Goal: Obtain resource: Obtain resource

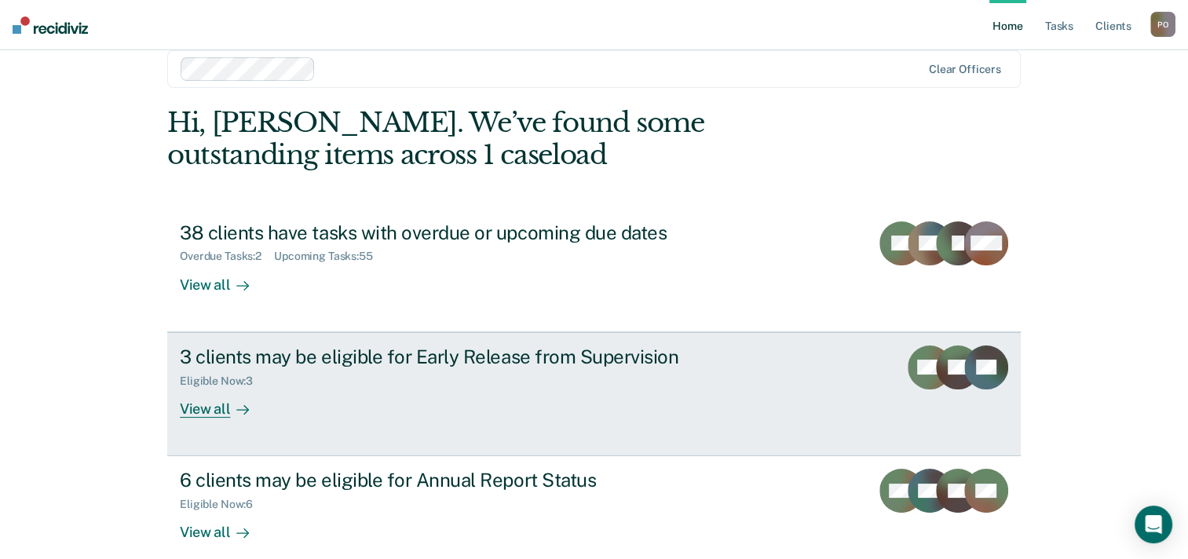
scroll to position [45, 0]
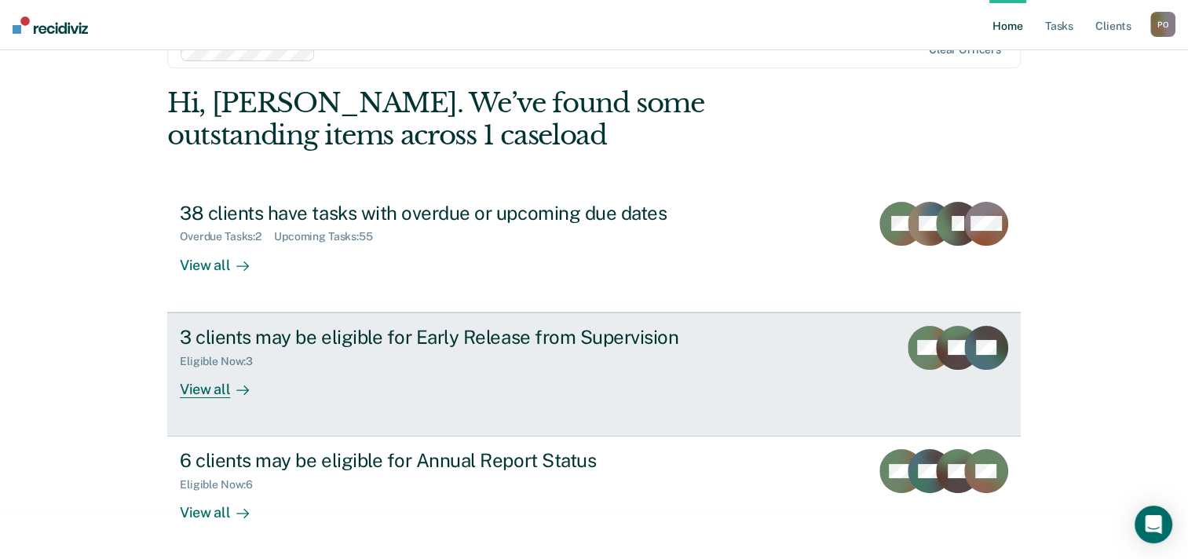
click at [413, 335] on div "3 clients may be eligible for Early Release from Supervision" at bounding box center [455, 337] width 551 height 23
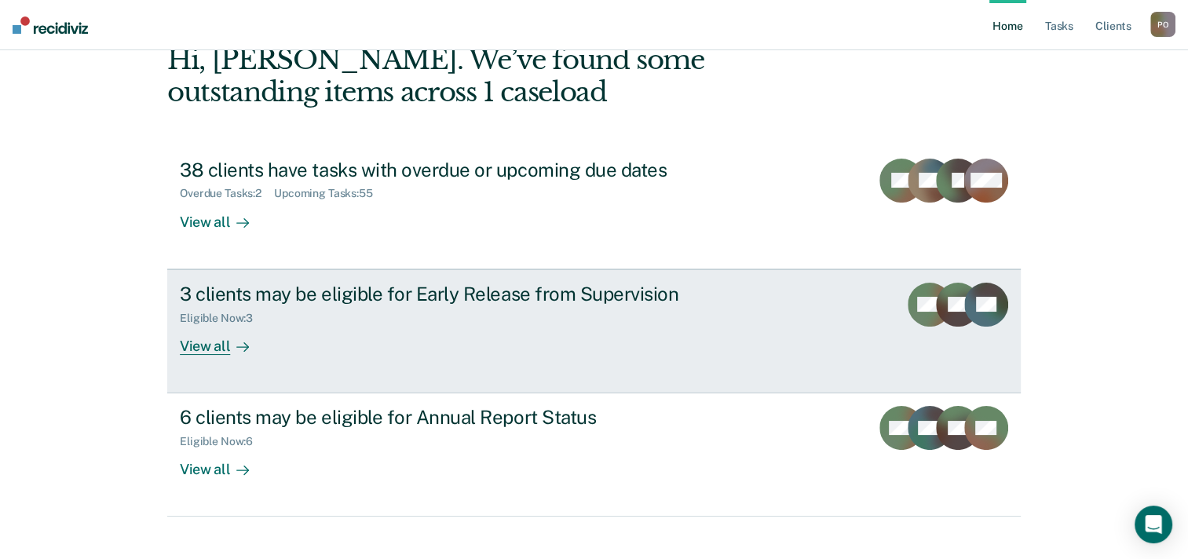
scroll to position [108, 0]
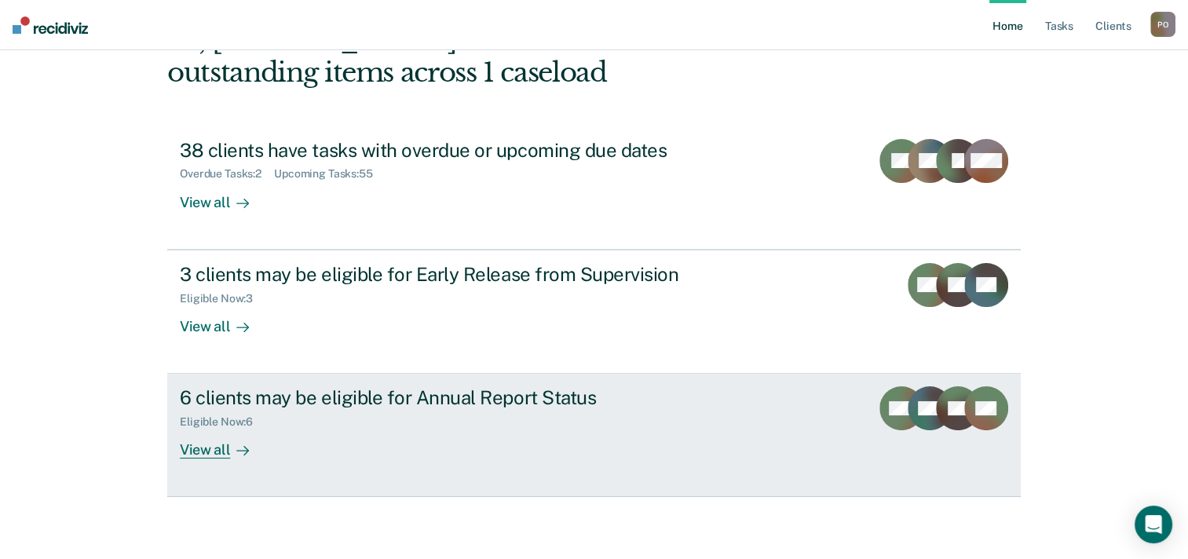
click at [327, 398] on div "6 clients may be eligible for Annual Report Status" at bounding box center [455, 397] width 551 height 23
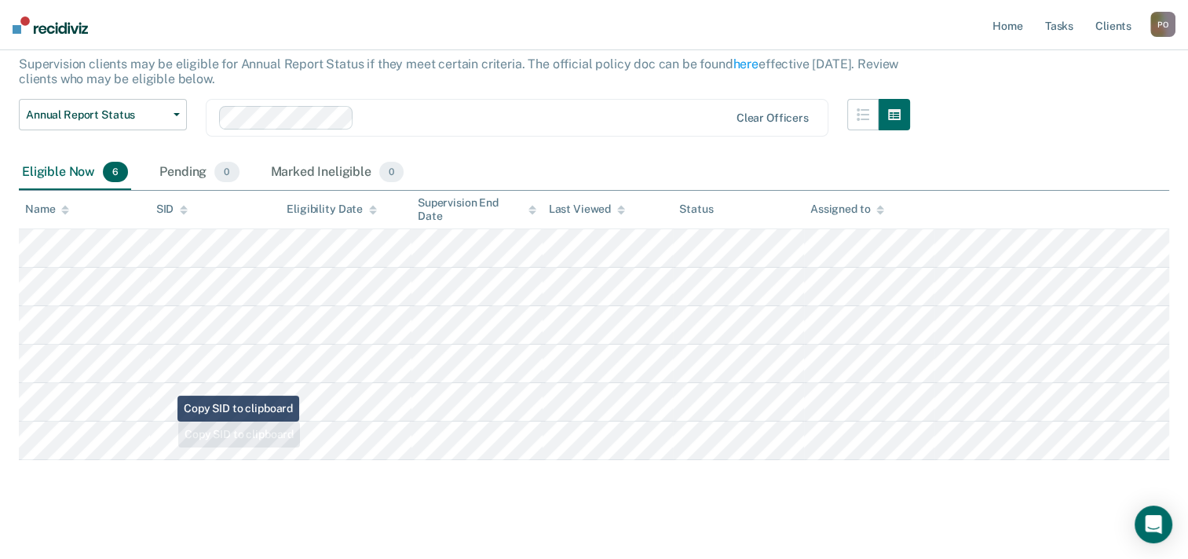
scroll to position [109, 0]
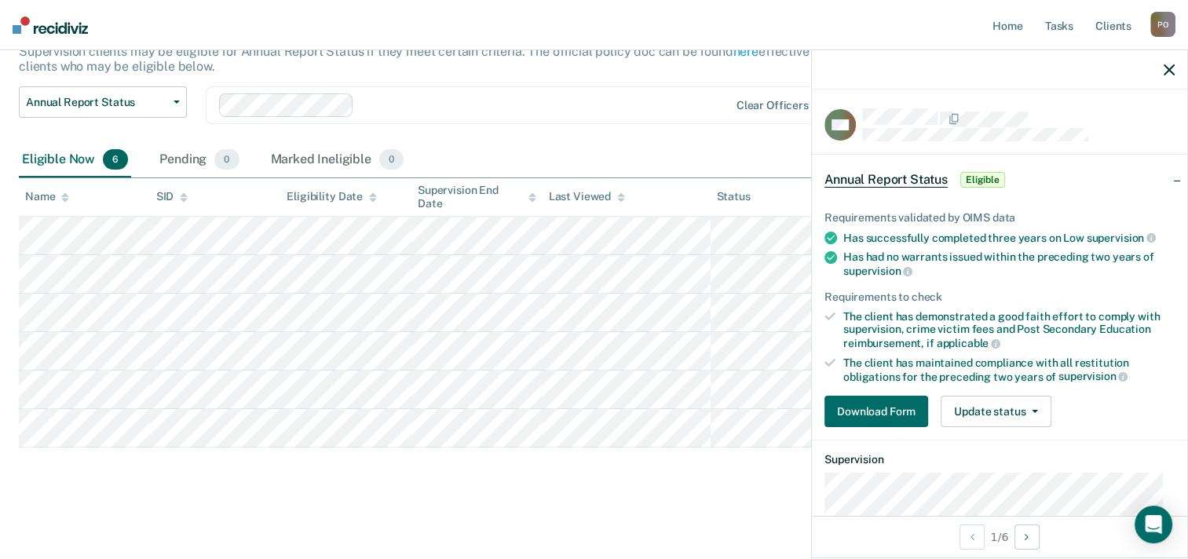
click at [1071, 408] on div "Download Form Update status [PERSON_NAME] Mark Ineligible" at bounding box center [1000, 411] width 350 height 31
click at [1166, 66] on icon "button" at bounding box center [1169, 69] width 11 height 11
click at [1170, 70] on icon "button" at bounding box center [1169, 69] width 11 height 11
click at [883, 401] on button "Download Form" at bounding box center [877, 411] width 104 height 31
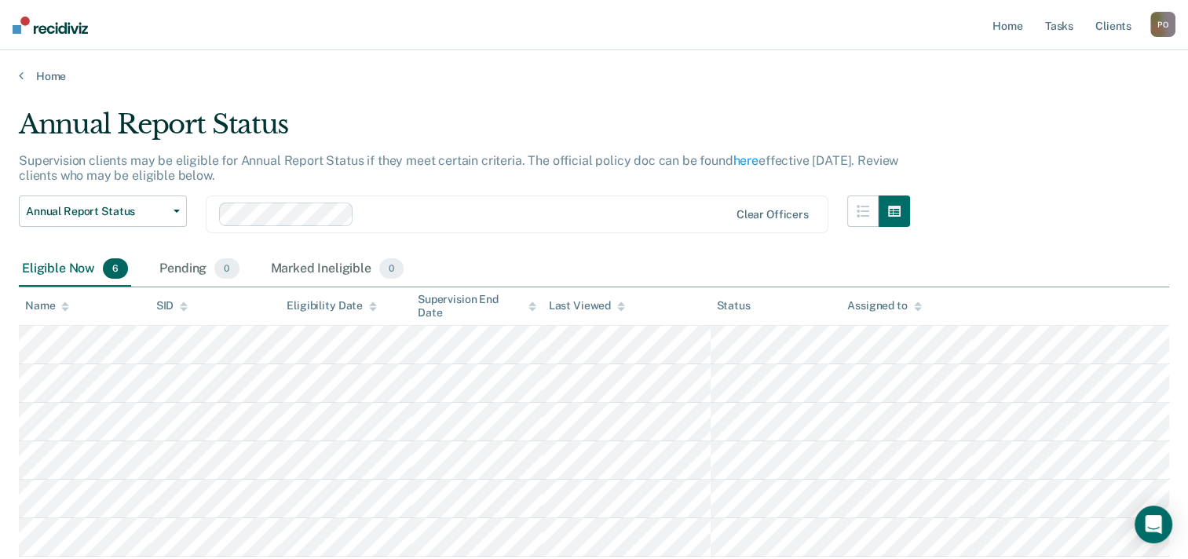
scroll to position [109, 0]
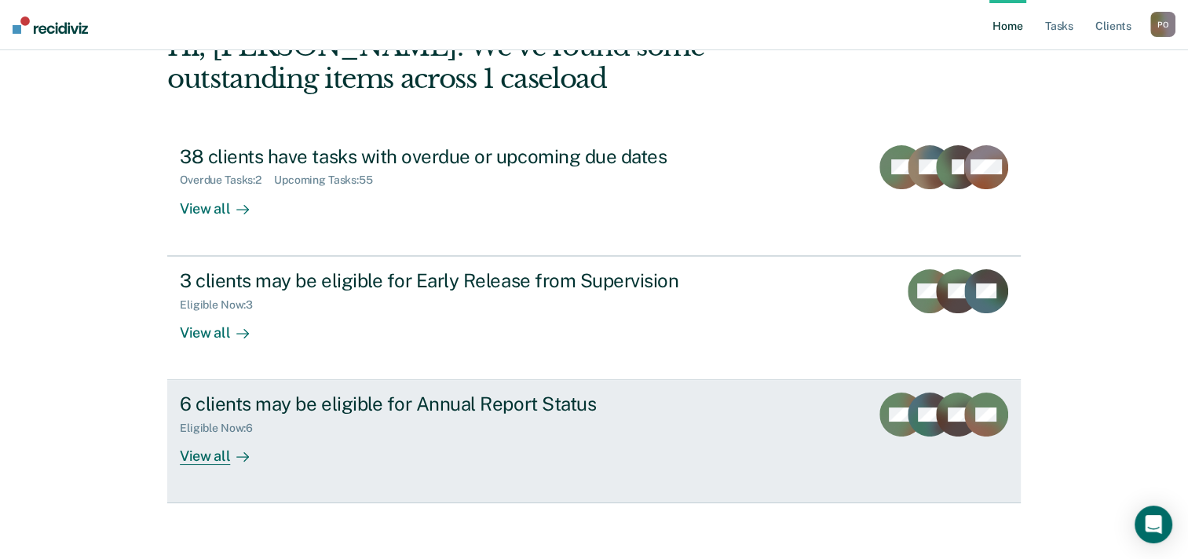
scroll to position [108, 0]
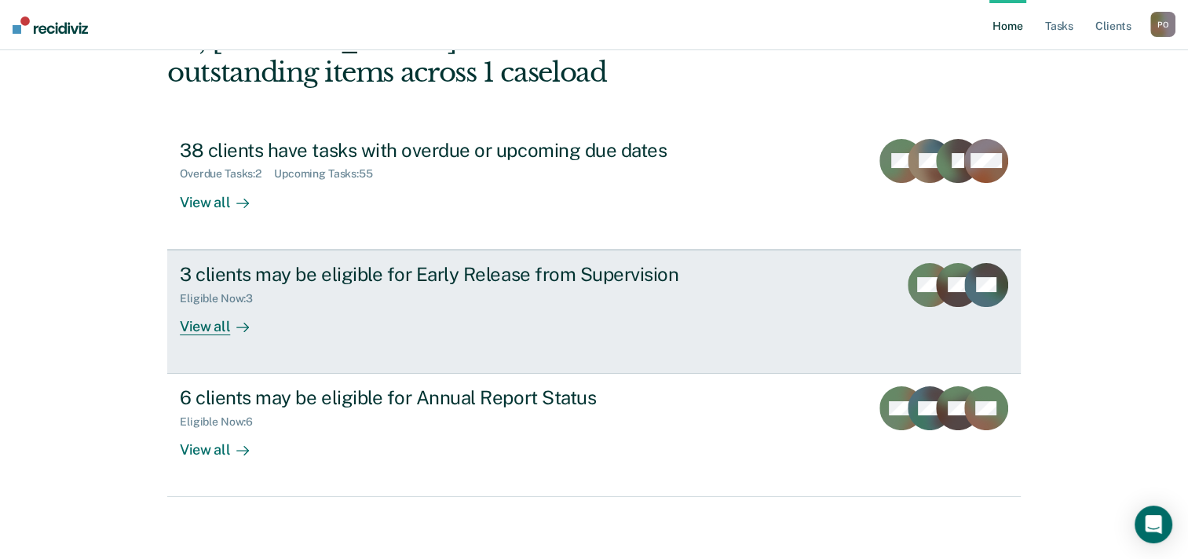
click at [201, 322] on div "View all" at bounding box center [224, 320] width 88 height 31
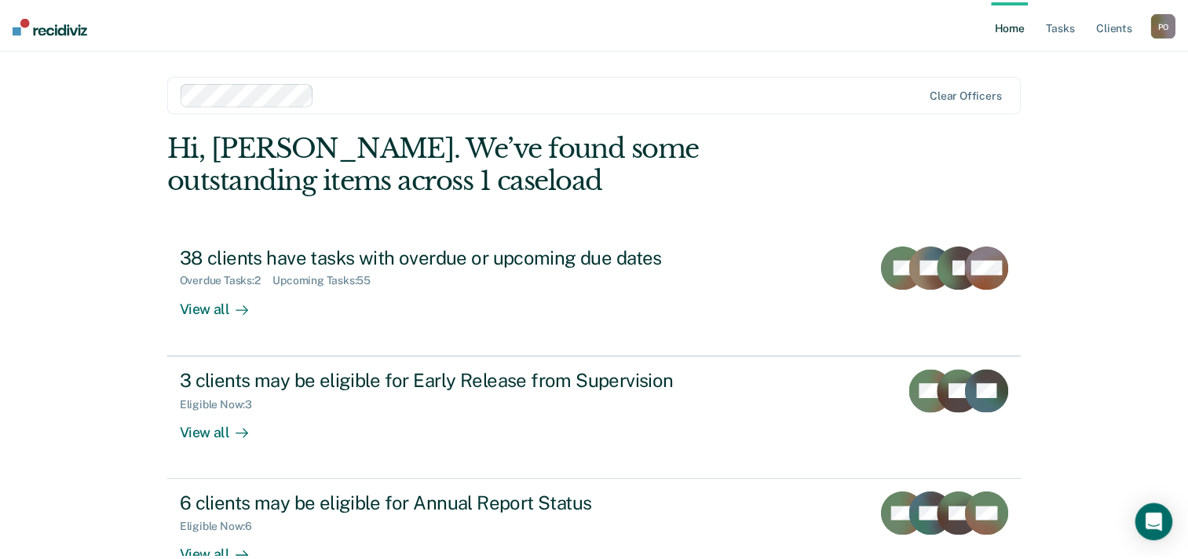
scroll to position [108, 0]
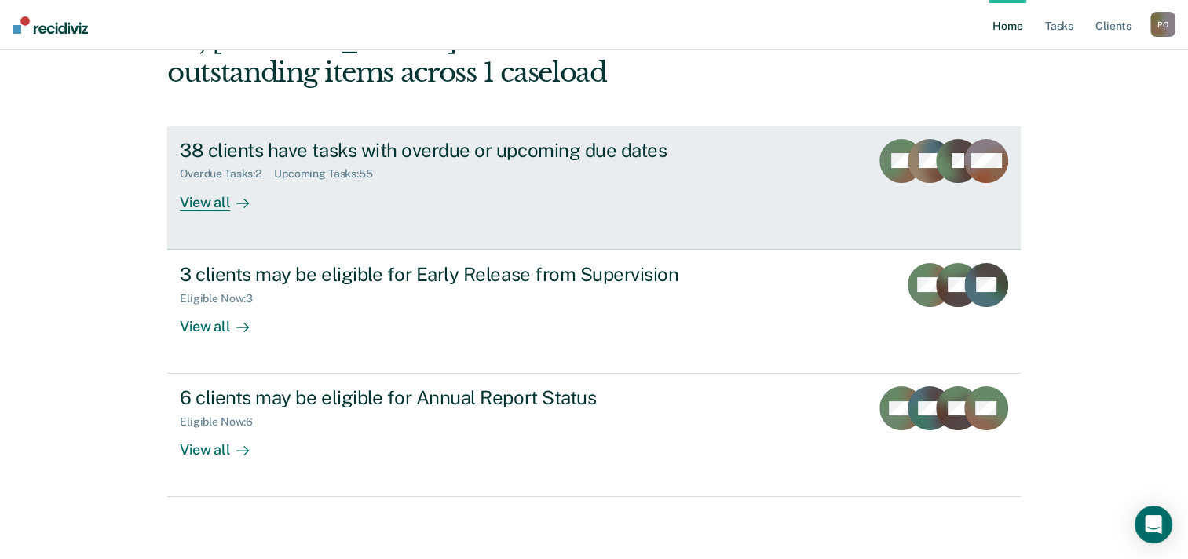
click at [419, 149] on div "38 clients have tasks with overdue or upcoming due dates" at bounding box center [455, 150] width 551 height 23
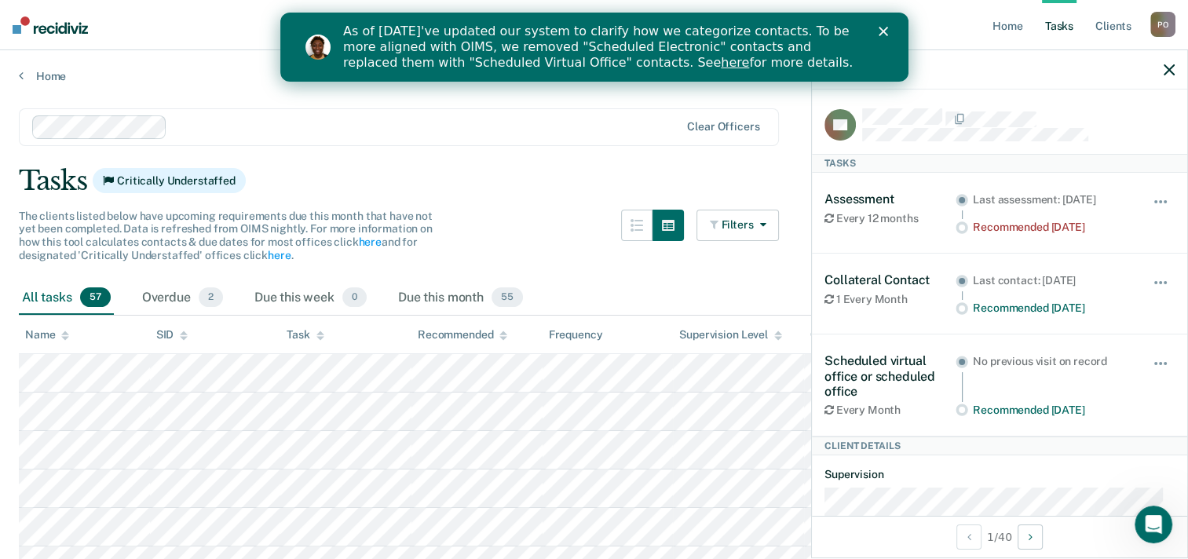
click at [704, 279] on div "Filters Contact Type Collateral Contact 13 ONLY Home Contact, Sch. 0 ONLY Home …" at bounding box center [738, 245] width 83 height 71
click at [1170, 71] on icon "button" at bounding box center [1169, 69] width 11 height 11
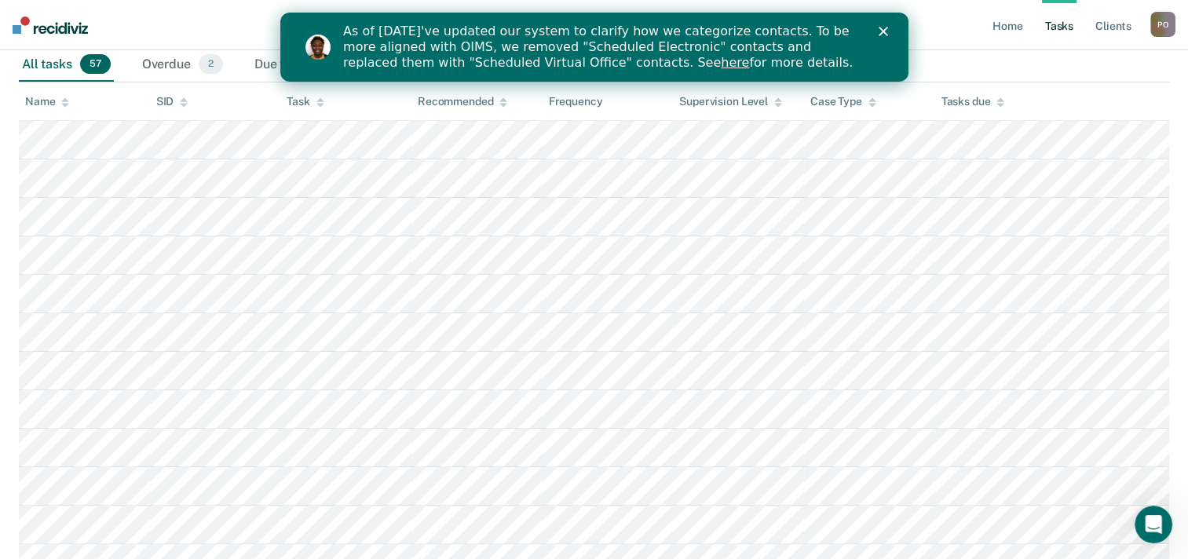
scroll to position [236, 0]
click at [720, 62] on link "here" at bounding box center [734, 62] width 28 height 15
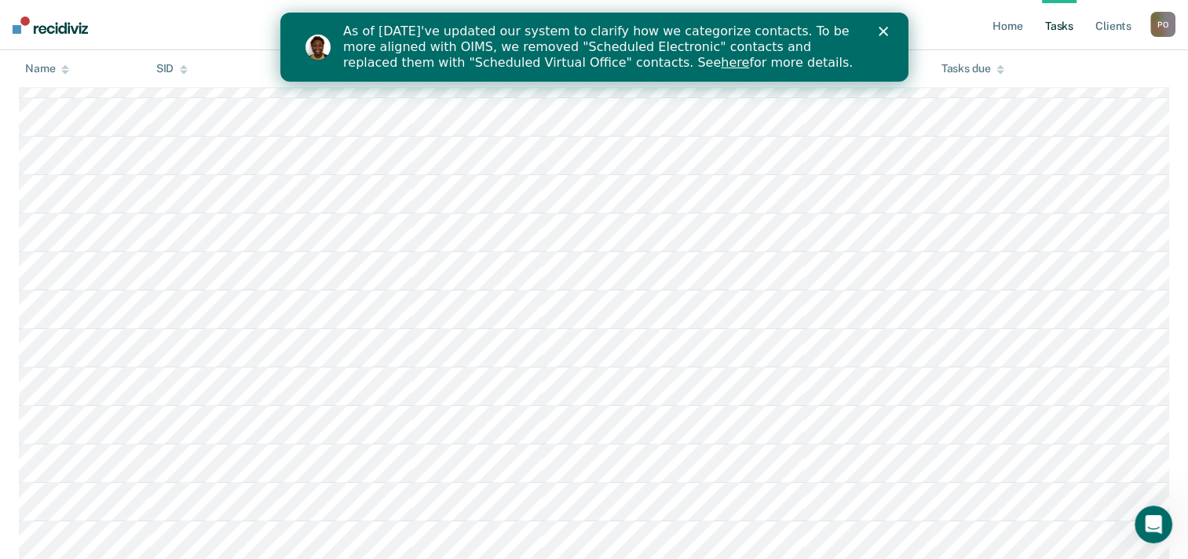
scroll to position [633, 0]
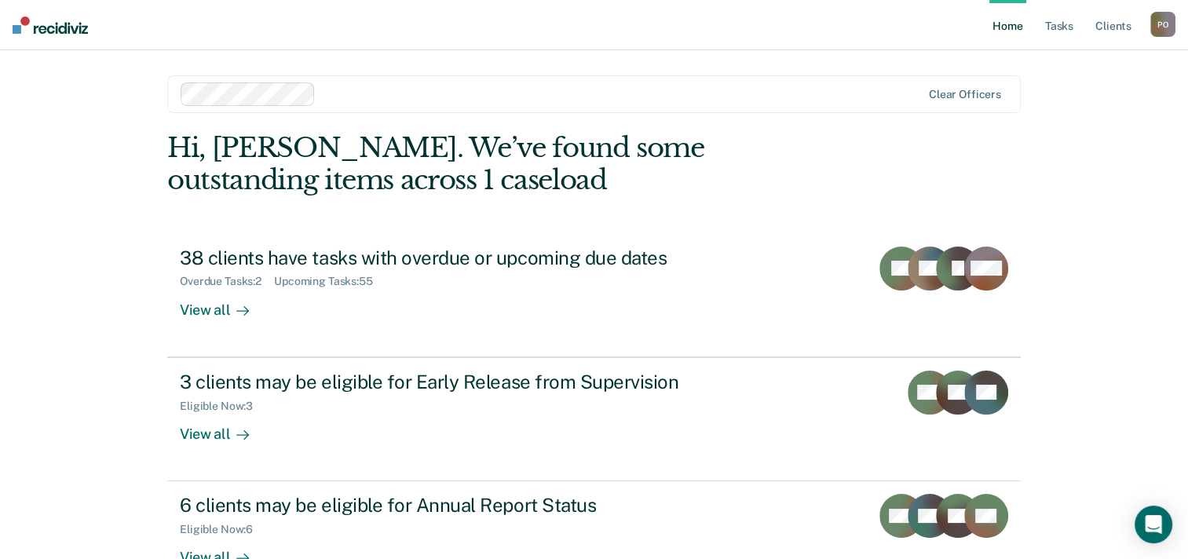
click at [1005, 25] on link "Home" at bounding box center [1008, 25] width 36 height 50
click at [1060, 23] on link "Tasks" at bounding box center [1059, 25] width 35 height 50
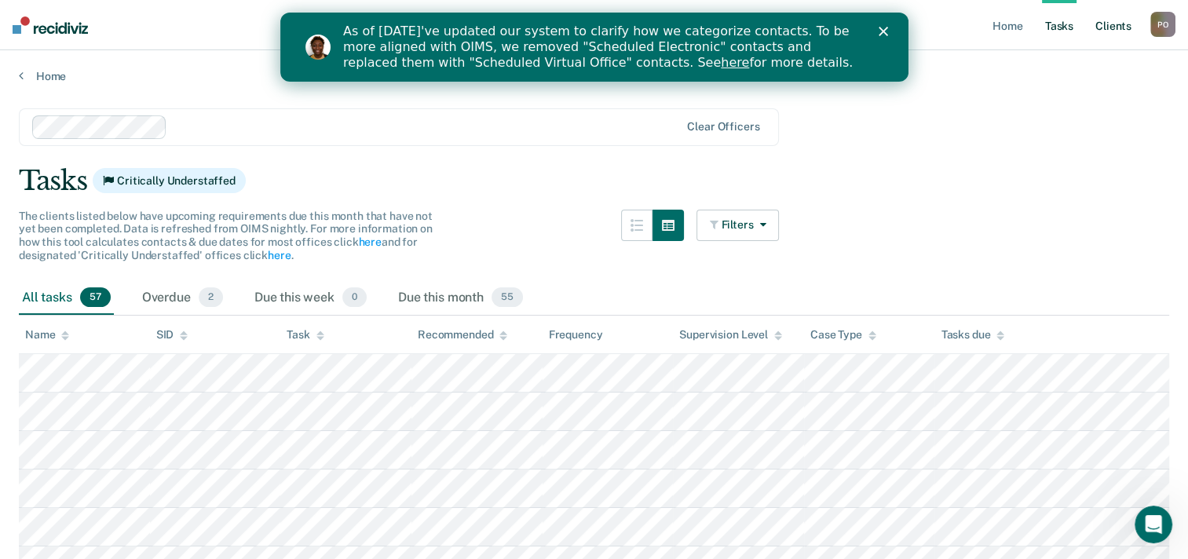
click at [1116, 24] on link "Client s" at bounding box center [1114, 25] width 42 height 50
click at [319, 44] on img "Intercom messenger" at bounding box center [317, 47] width 25 height 25
drag, startPoint x: 39, startPoint y: 31, endPoint x: 628, endPoint y: 147, distance: 600.3
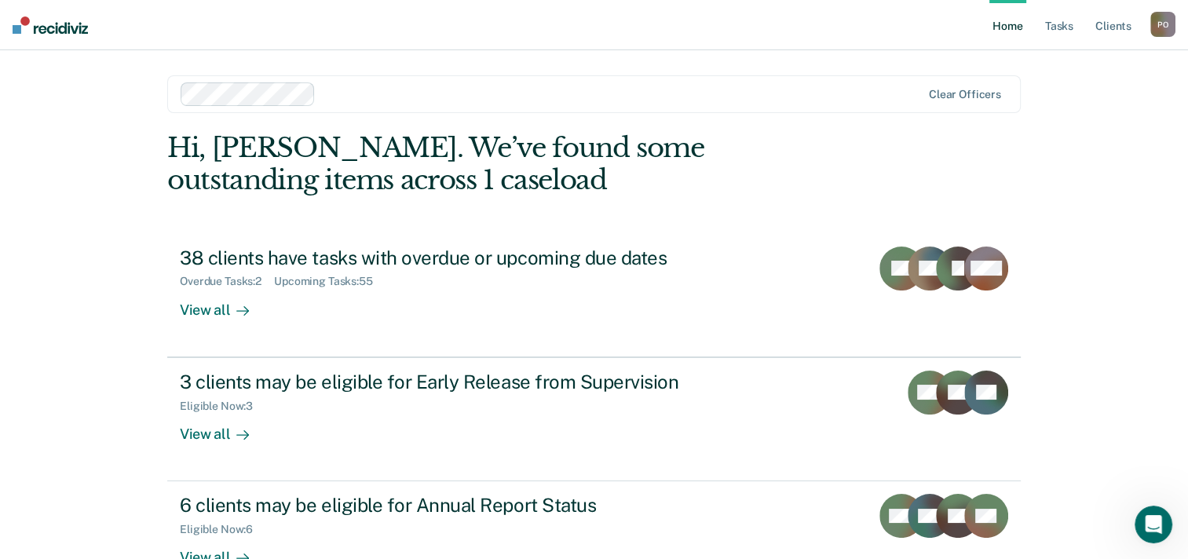
click at [56, 24] on img at bounding box center [50, 24] width 75 height 17
click at [1156, 24] on div "P O" at bounding box center [1163, 24] width 25 height 25
click at [1057, 82] on link "How it works" at bounding box center [1100, 83] width 126 height 13
